Goal: Navigation & Orientation: Find specific page/section

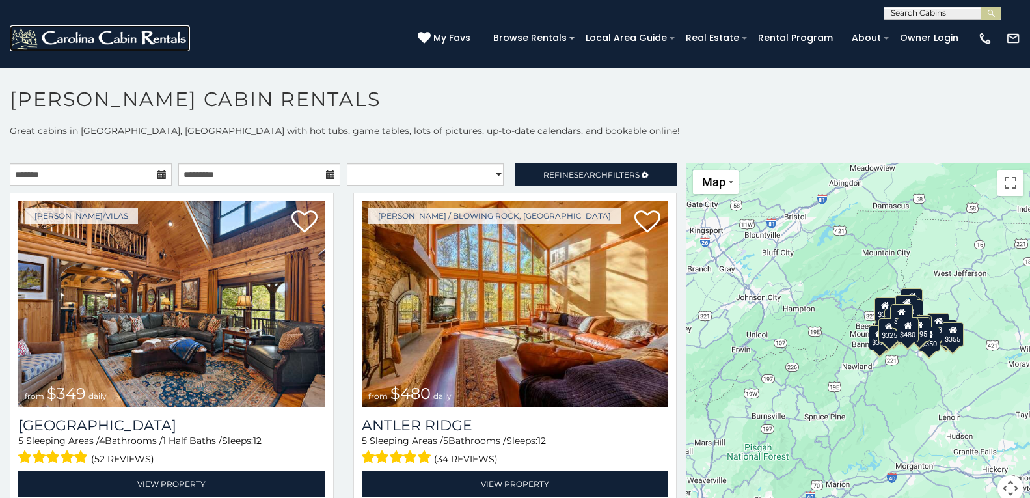
click at [33, 31] on img at bounding box center [100, 38] width 180 height 26
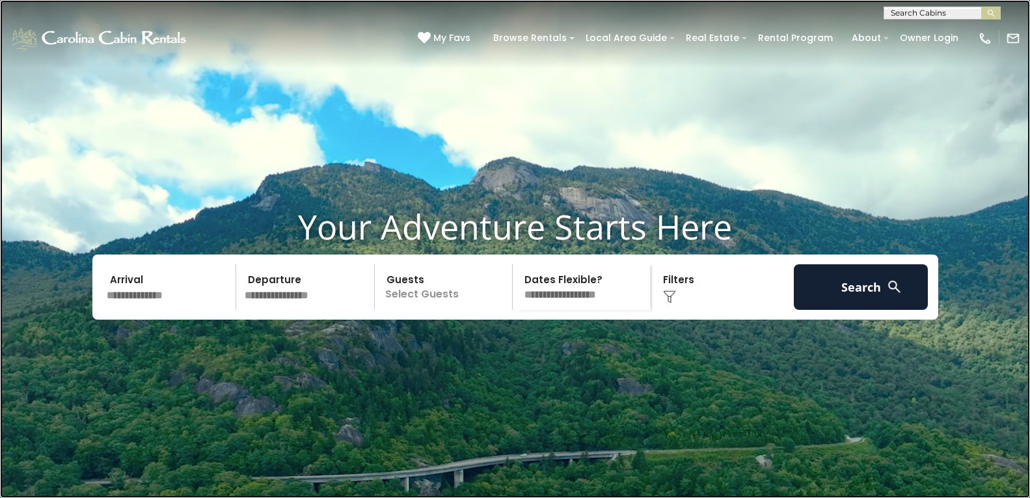
click at [135, 192] on link at bounding box center [515, 249] width 1030 height 498
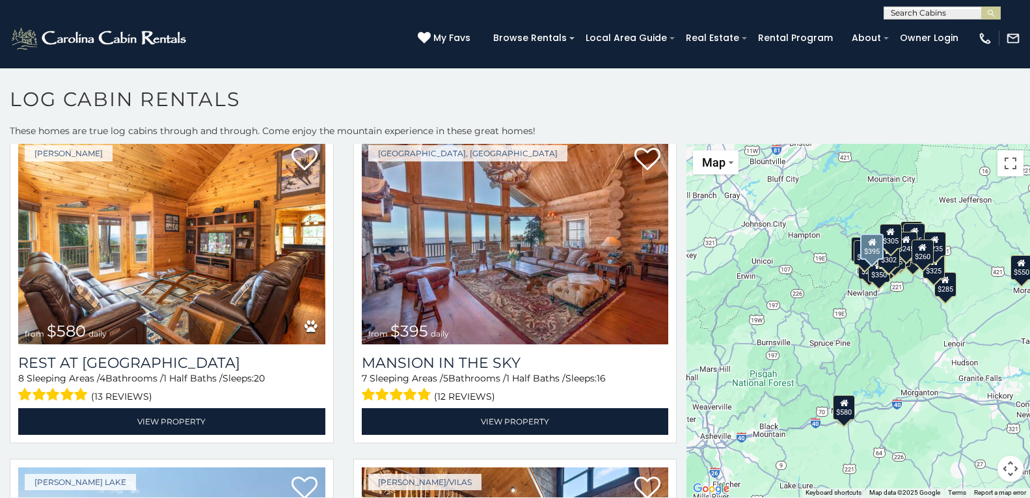
scroll to position [51, 0]
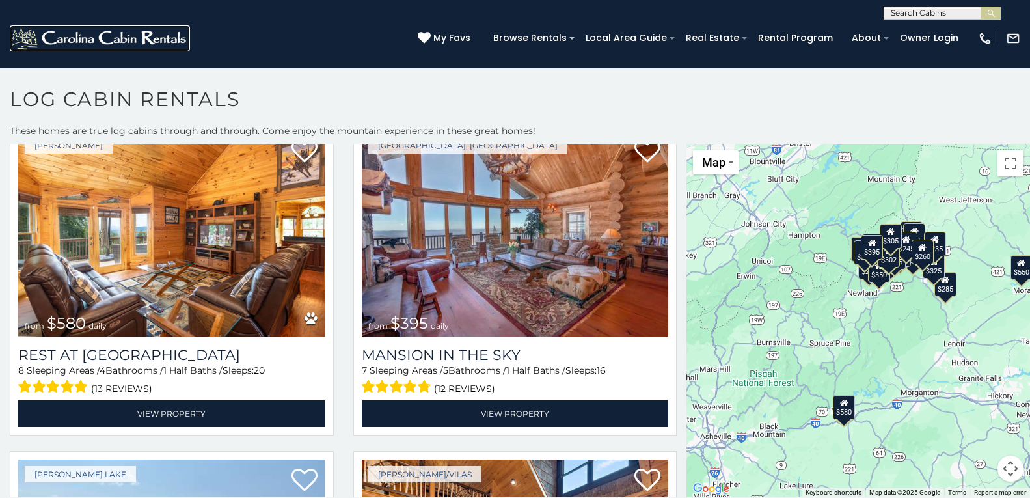
click at [20, 27] on img at bounding box center [100, 38] width 180 height 26
